Goal: Transaction & Acquisition: Purchase product/service

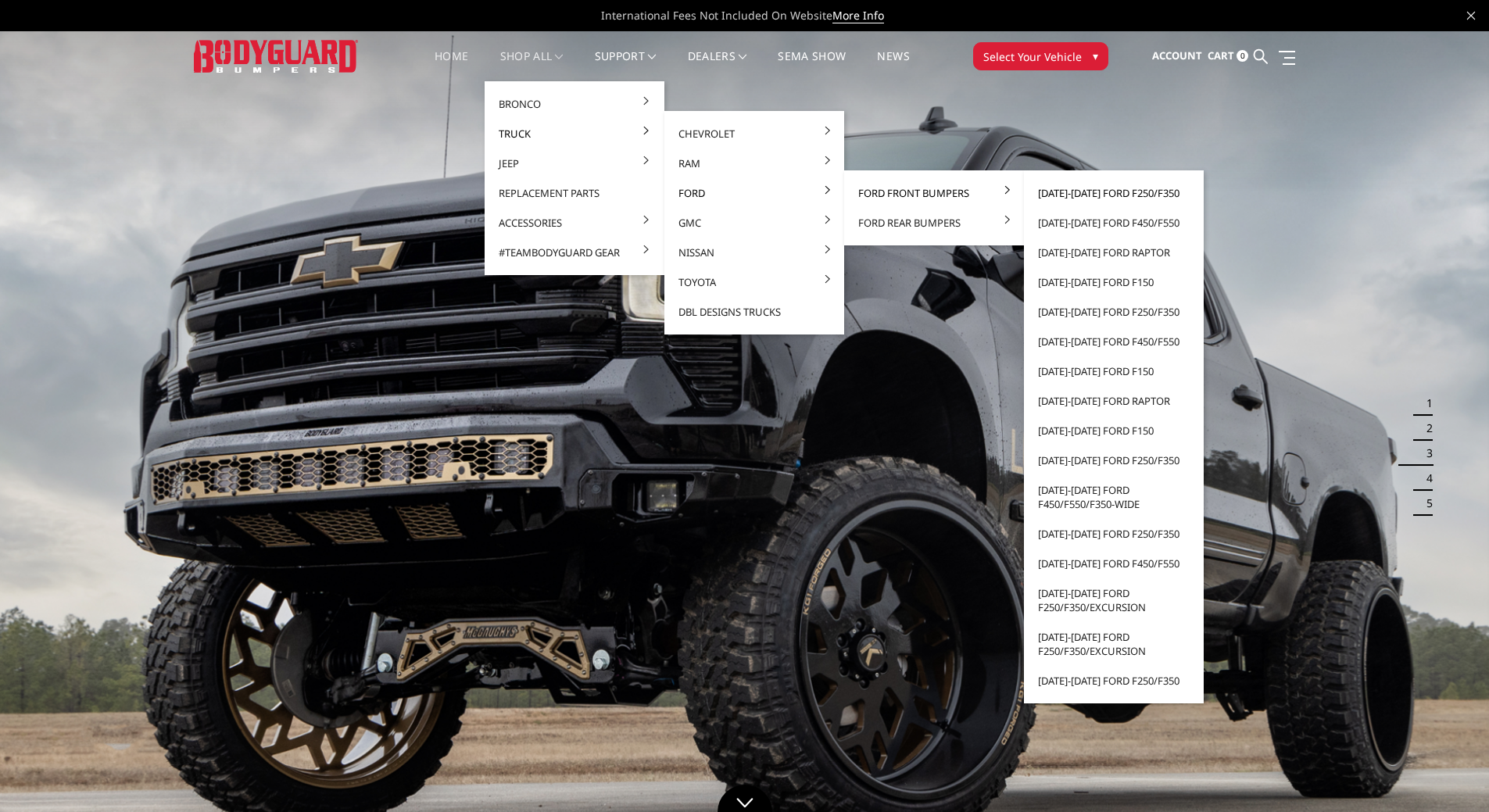
click at [1094, 193] on link "[DATE]-[DATE] Ford F250/F350" at bounding box center [1114, 193] width 167 height 29
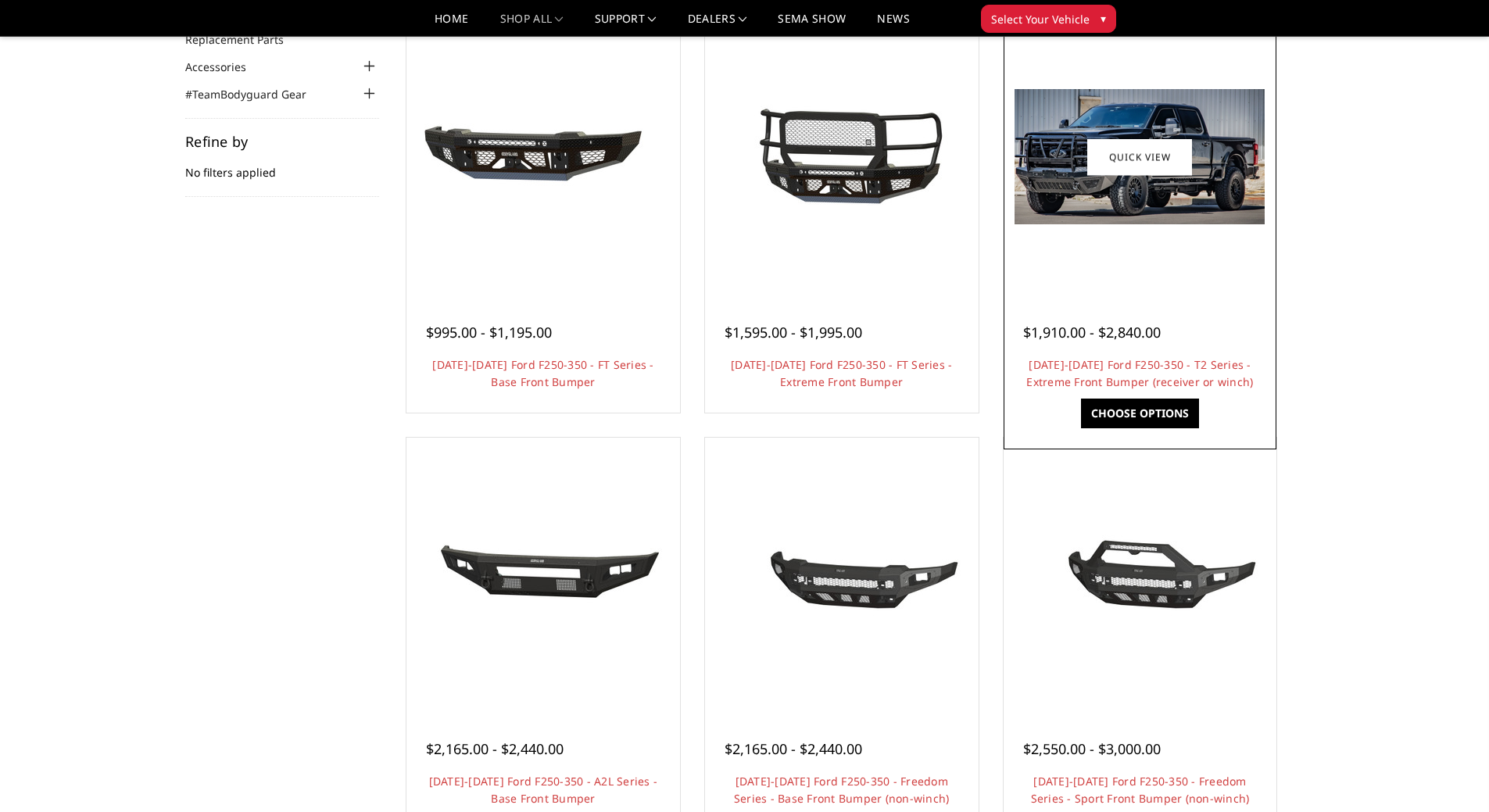
scroll to position [78, 0]
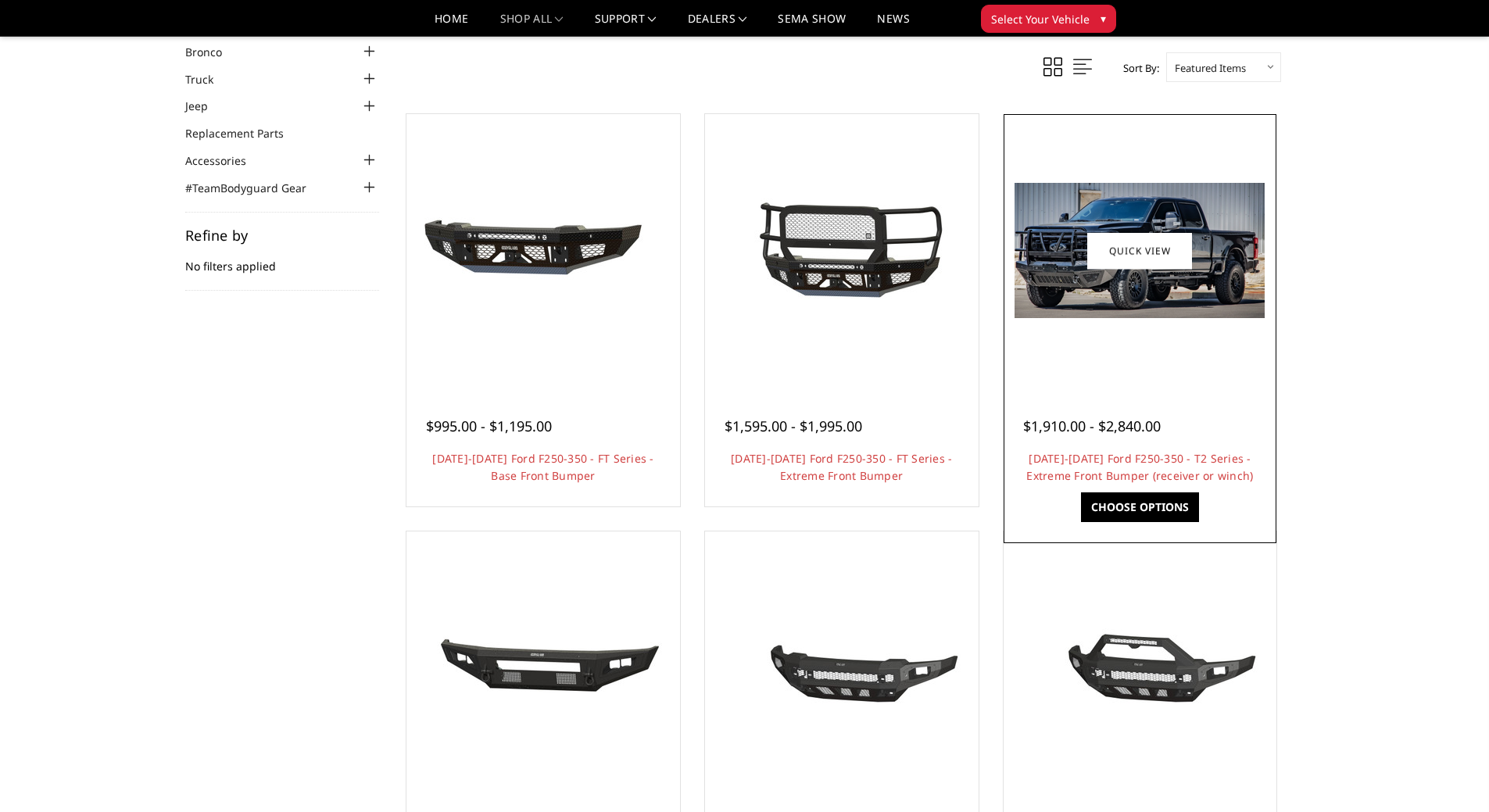
click at [1150, 507] on link "Choose Options" at bounding box center [1140, 507] width 118 height 29
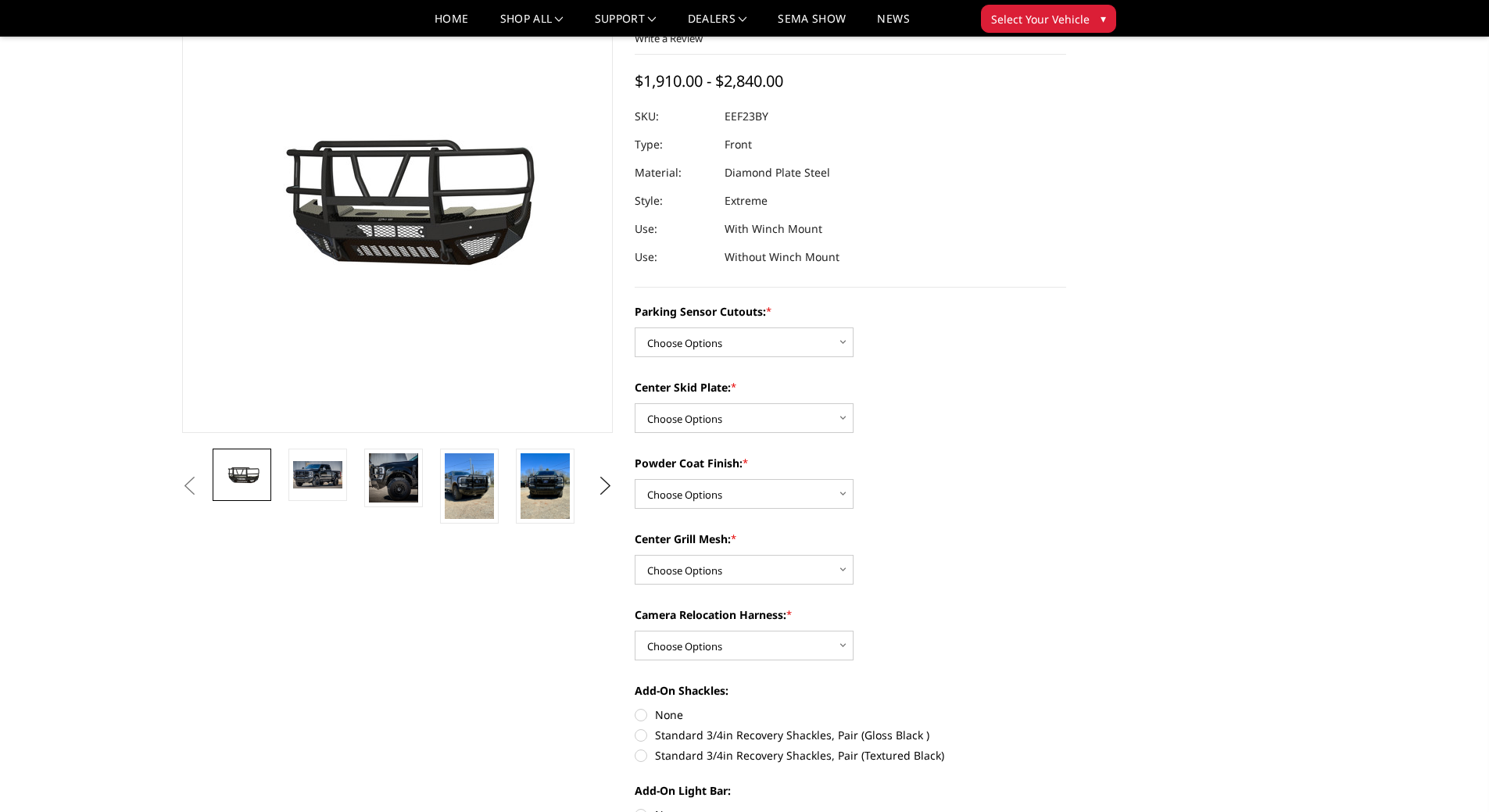
scroll to position [156, 0]
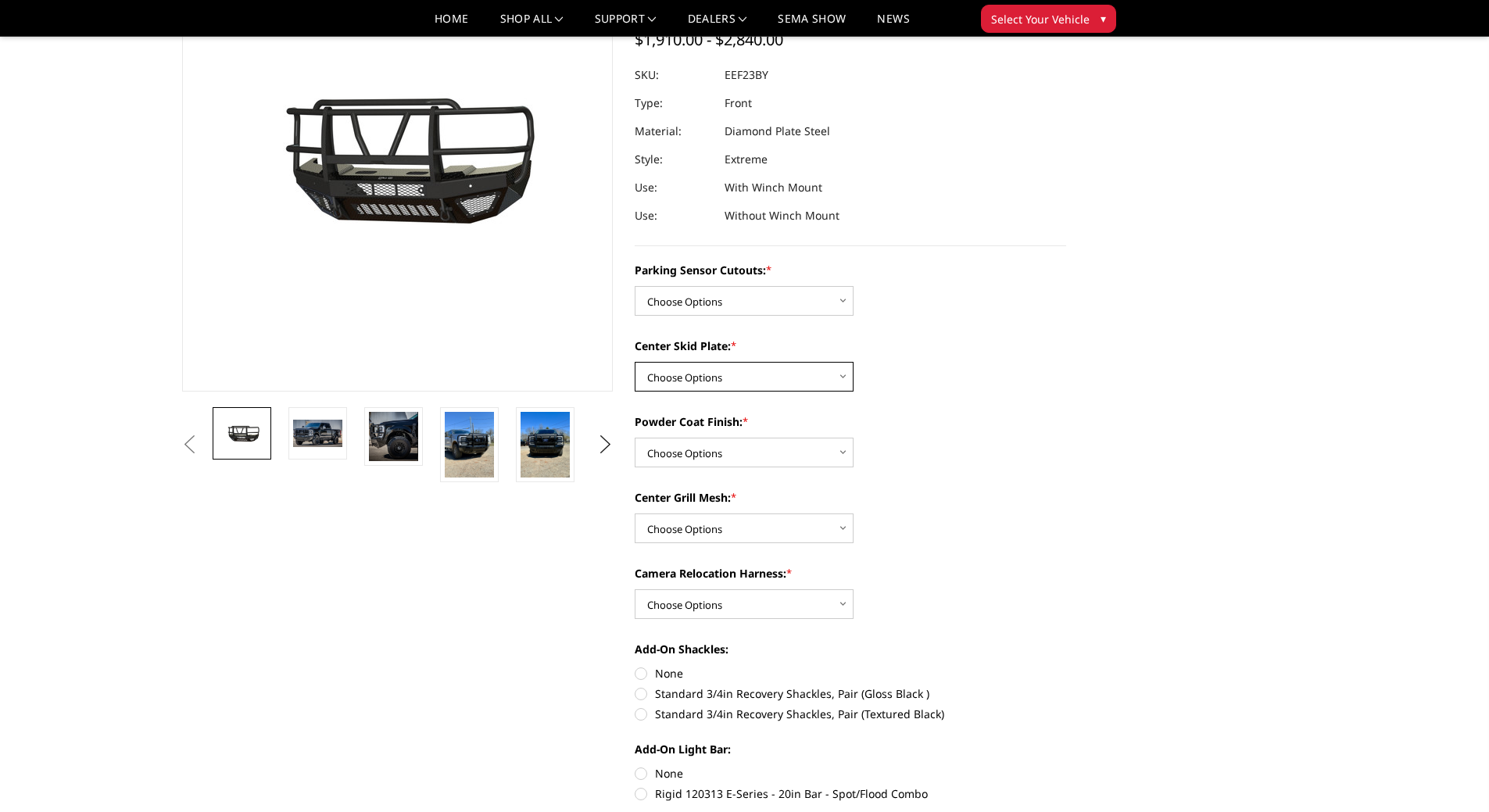
click at [840, 378] on select "Choose Options 2" Receiver Tube Standard Skid Plate (included) Winch Mount Skid…" at bounding box center [744, 377] width 219 height 29
select select "3745"
click at [634, 362] on select "Choose Options 2" Receiver Tube Standard Skid Plate (included) Winch Mount Skid…" at bounding box center [744, 377] width 219 height 29
click at [842, 449] on select "Choose Options Bare Metal Gloss Black Powder Coat Textured Black Powder Coat" at bounding box center [744, 452] width 219 height 29
select select "3749"
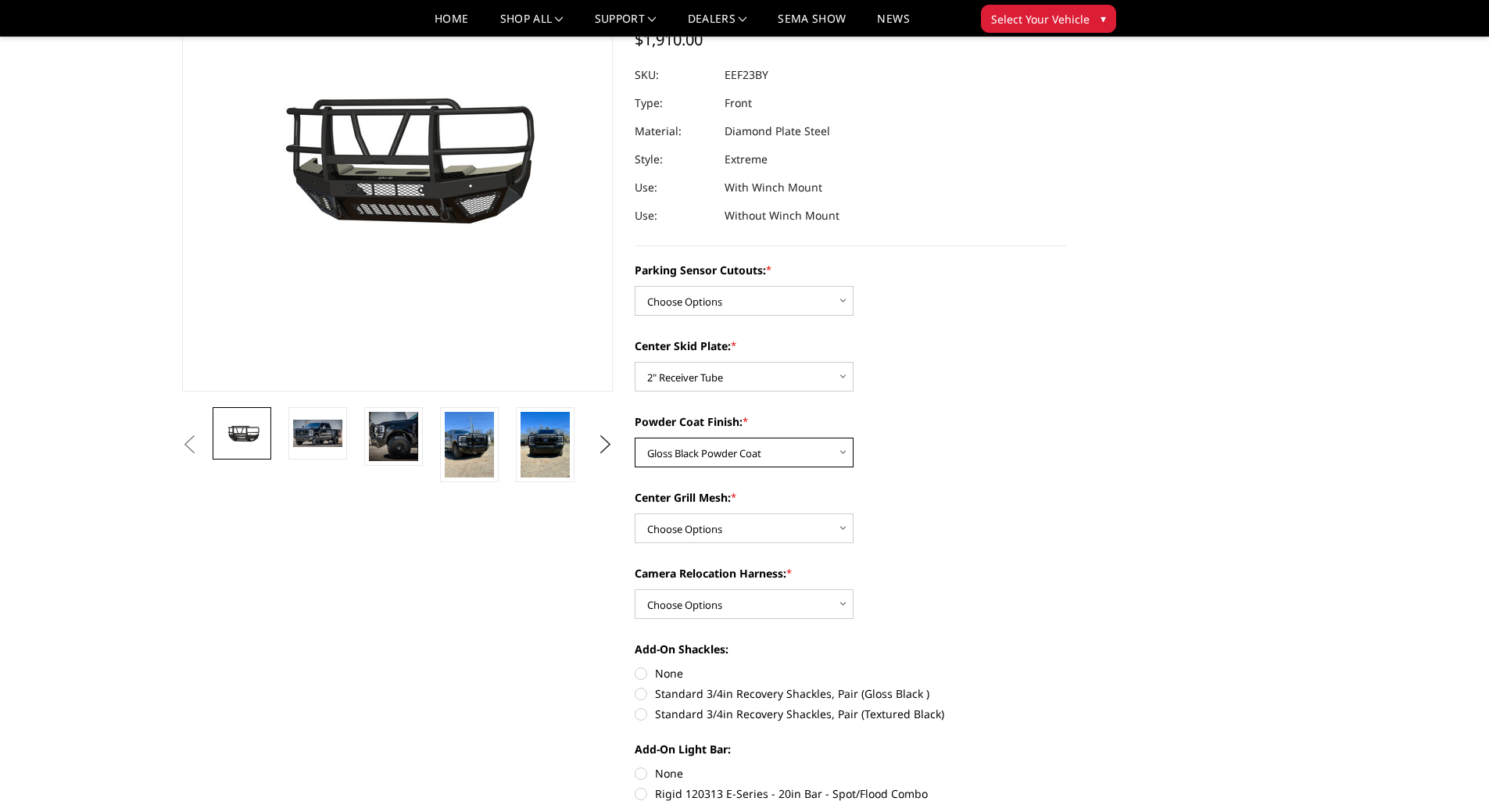
click at [634, 438] on select "Choose Options Bare Metal Gloss Black Powder Coat Textured Black Powder Coat" at bounding box center [744, 452] width 219 height 29
click at [843, 529] on select "Choose Options With expanded metal Without expanded metal" at bounding box center [744, 528] width 219 height 29
select select "3751"
click at [634, 513] on select "Choose Options With expanded metal Without expanded metal" at bounding box center [744, 528] width 219 height 29
click at [840, 606] on select "Choose Options With camera harness Without camera harness" at bounding box center [744, 604] width 219 height 29
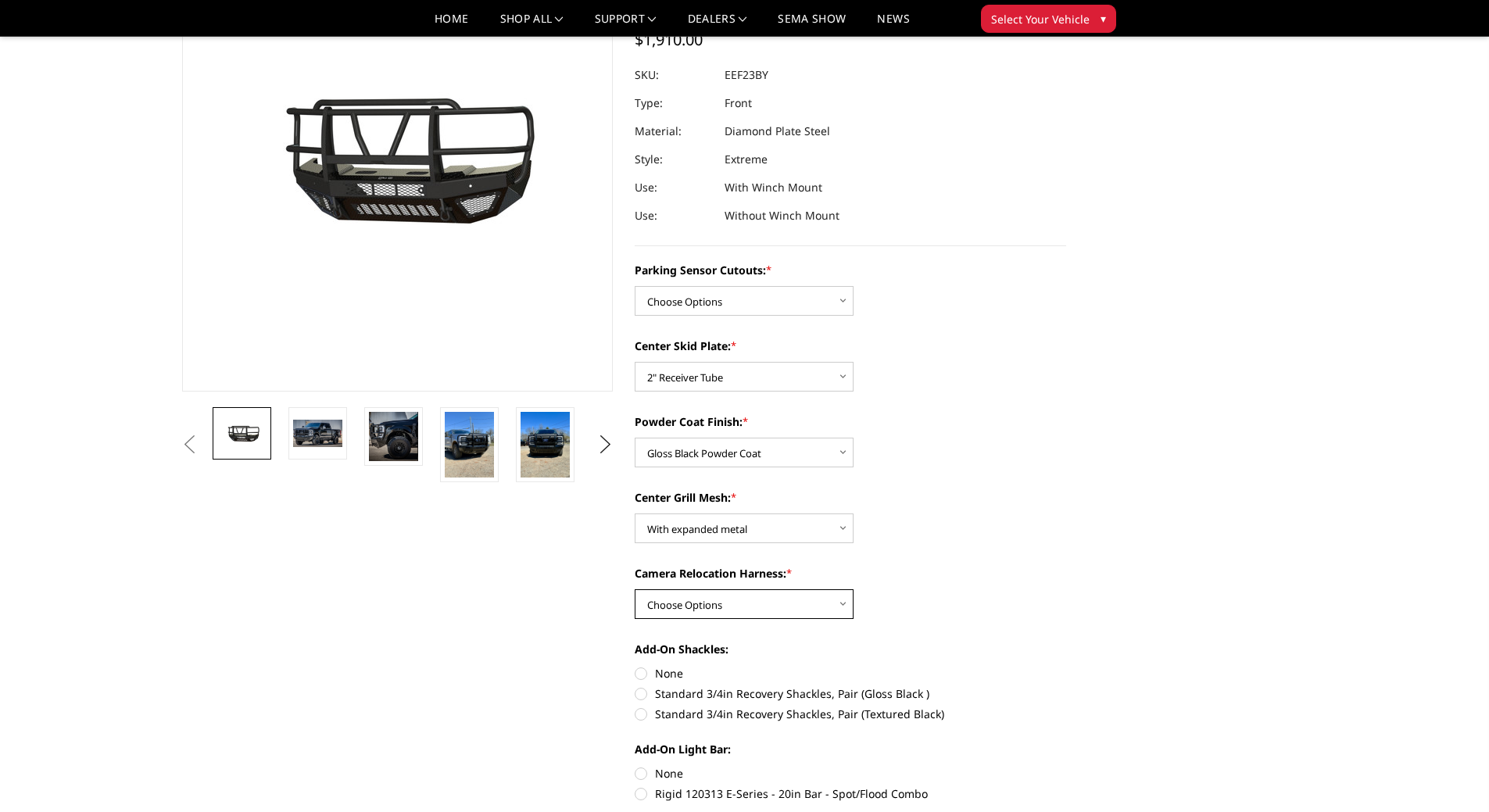
select select "3753"
click at [634, 589] on select "Choose Options With camera harness Without camera harness" at bounding box center [744, 604] width 219 height 29
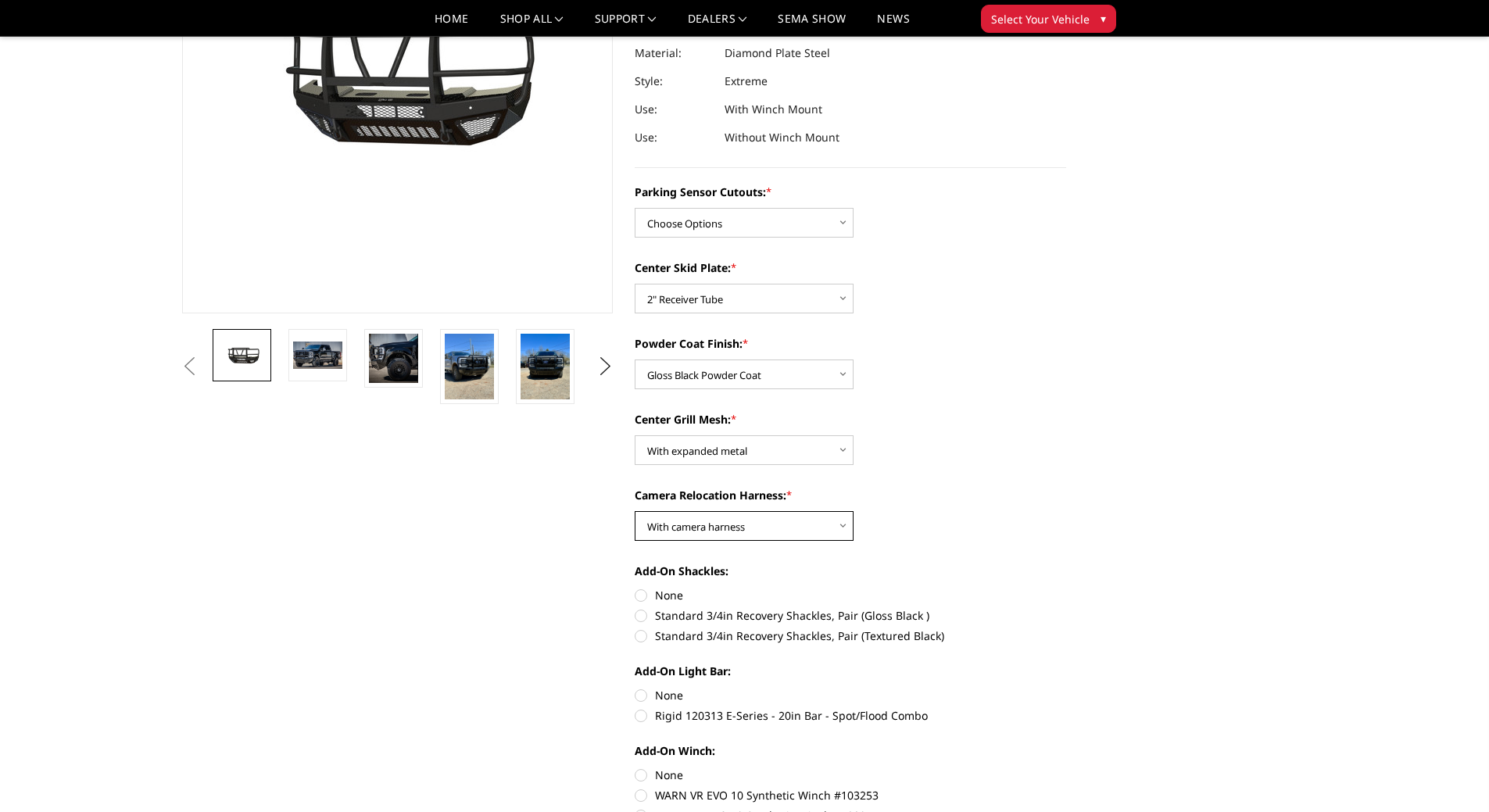
scroll to position [313, 0]
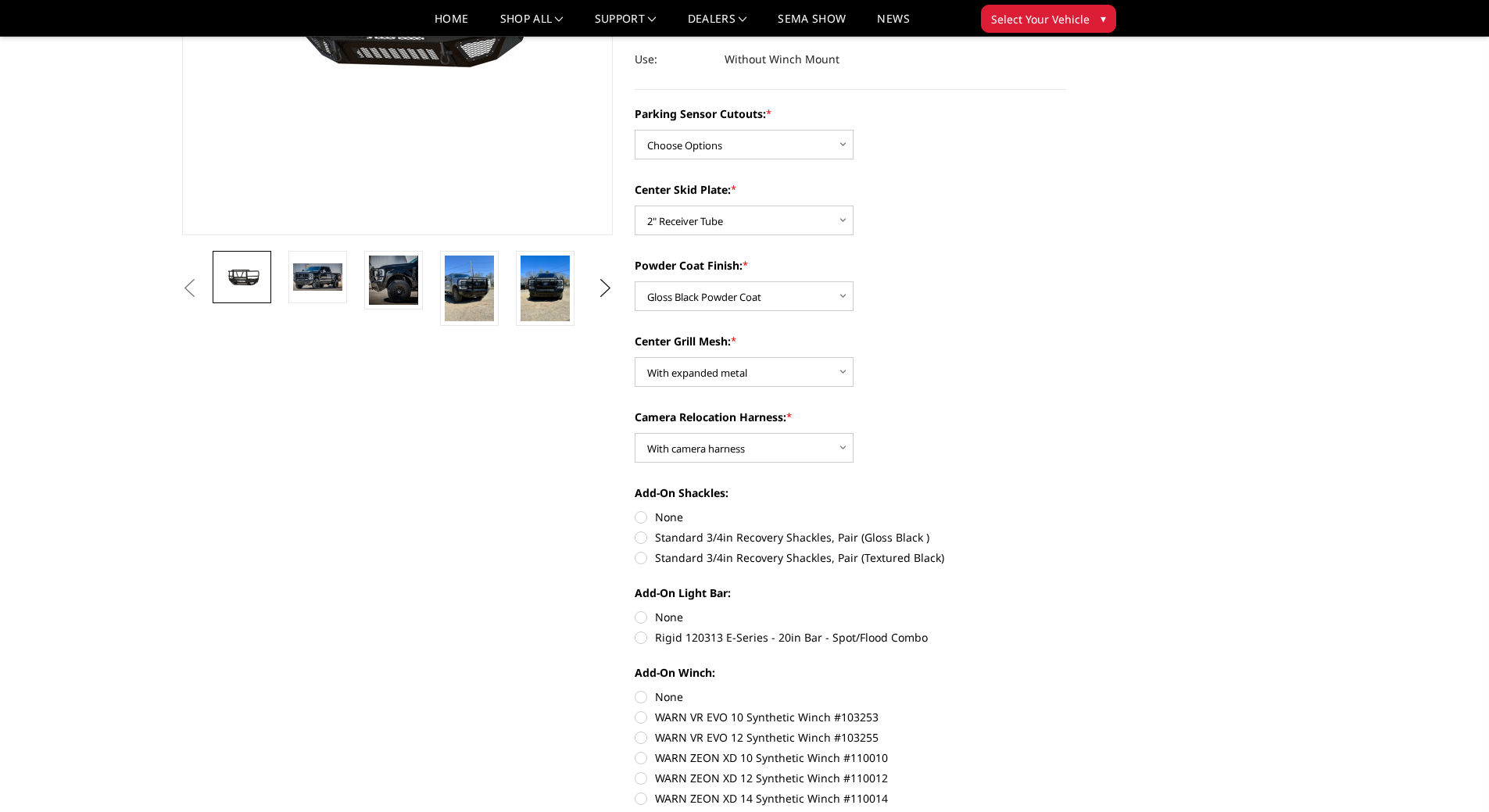
click at [649, 541] on label "Standard 3/4in Recovery Shackles, Pair (Gloss Black )" at bounding box center [850, 537] width 432 height 16
click at [1066, 510] on input "Standard 3/4in Recovery Shackles, Pair (Gloss Black )" at bounding box center [1066, 509] width 1 height 1
radio input "true"
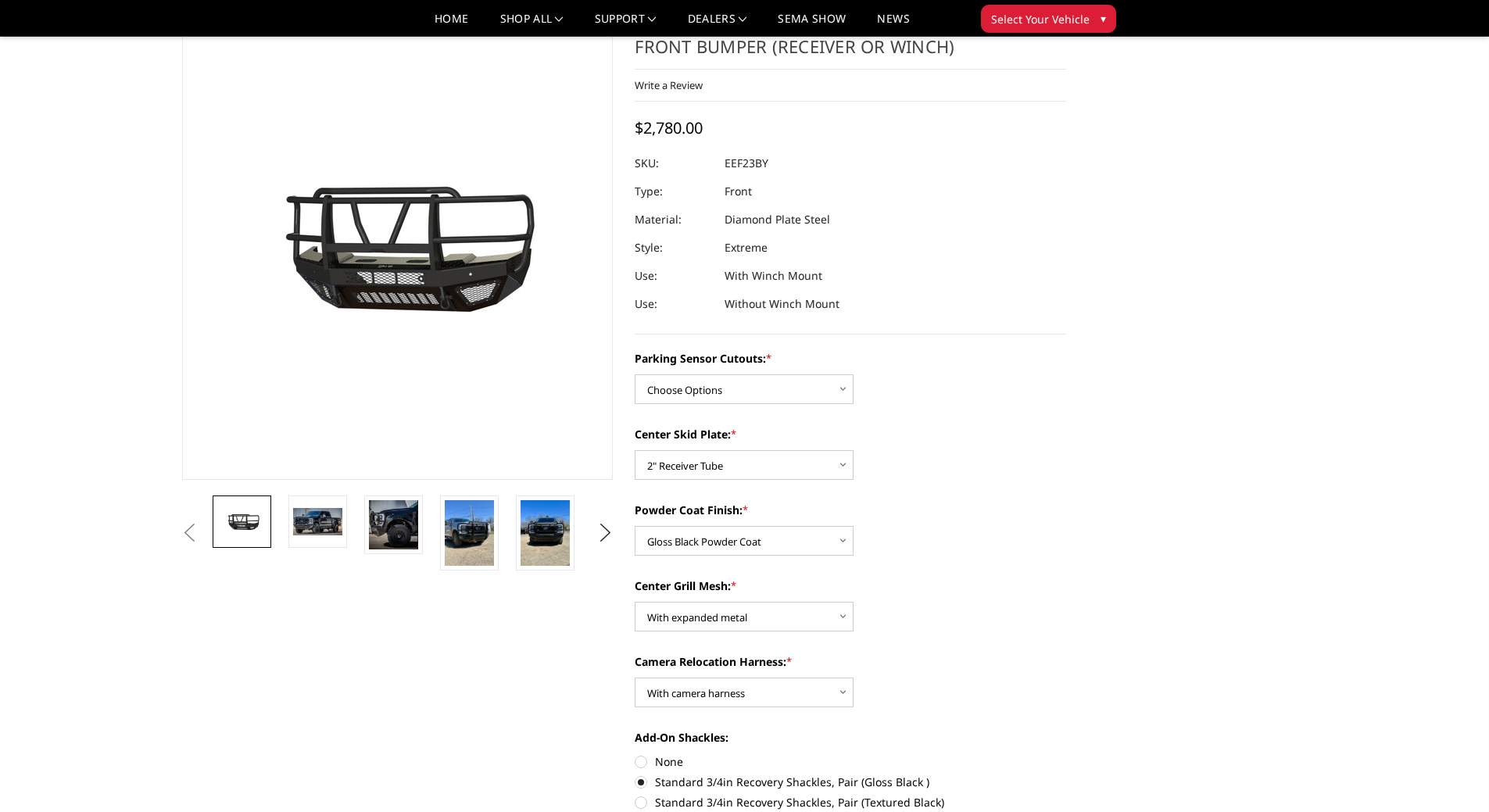
scroll to position [0, 0]
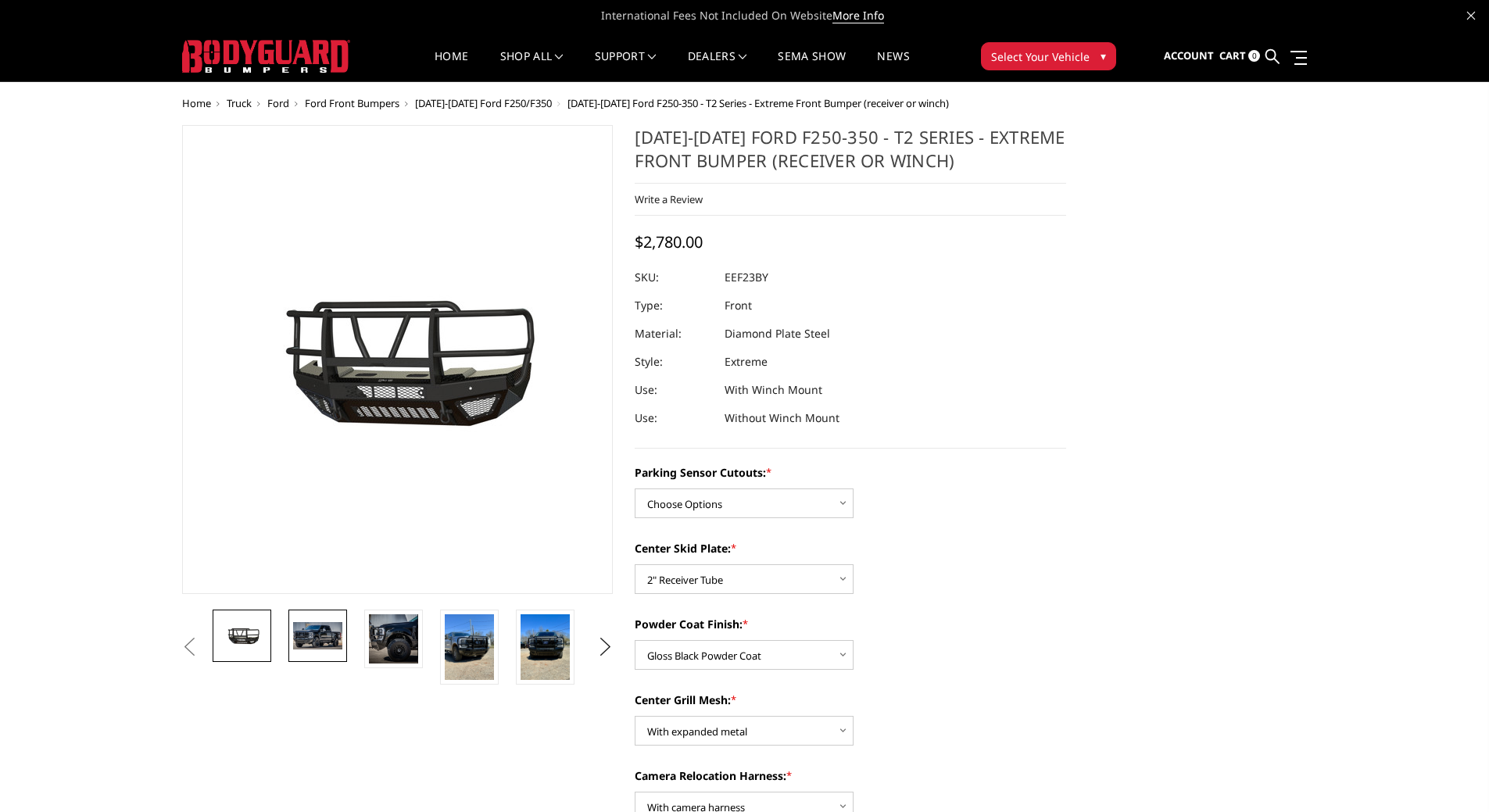
click at [320, 633] on img at bounding box center [317, 635] width 49 height 27
